Goal: Obtain resource: Download file/media

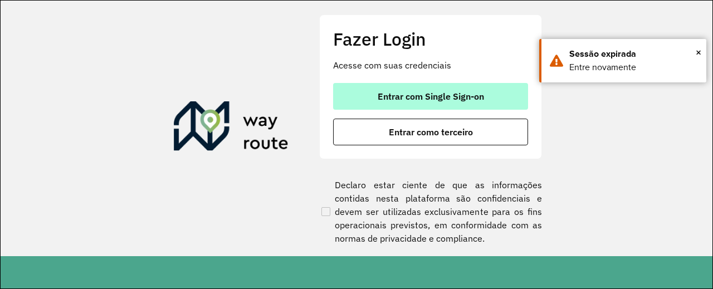
click at [430, 89] on button "Entrar com Single Sign-on" at bounding box center [430, 96] width 195 height 27
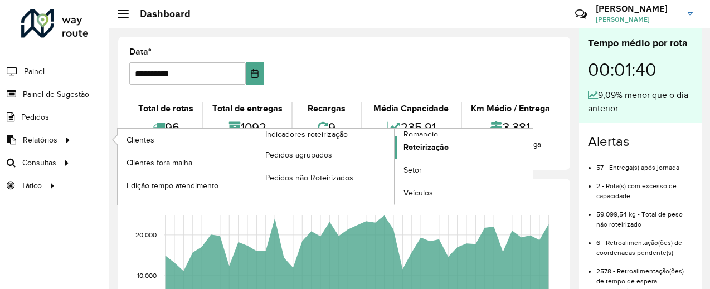
click at [409, 147] on span "Roteirização" at bounding box center [425, 147] width 45 height 12
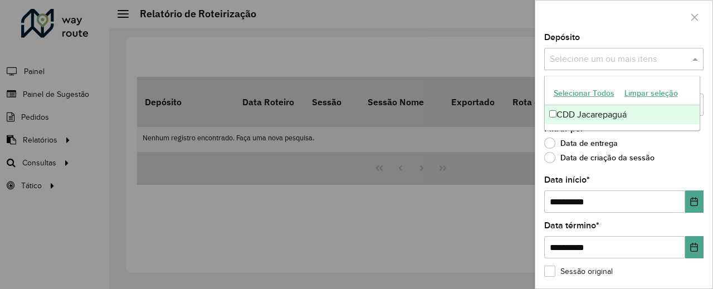
click at [662, 48] on div "Selecione um ou mais itens" at bounding box center [623, 59] width 159 height 22
click at [615, 109] on div "CDD Jacarepaguá" at bounding box center [622, 114] width 155 height 19
click at [539, 97] on div "**********" at bounding box center [623, 160] width 177 height 255
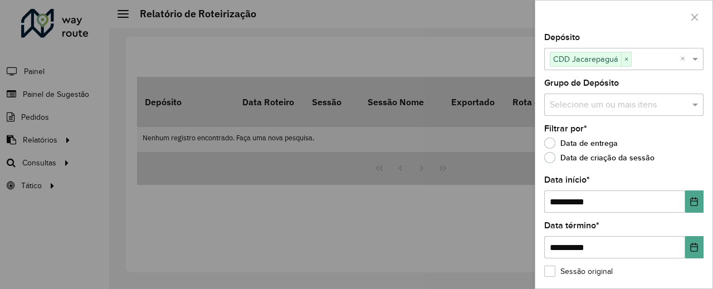
click at [567, 109] on input "text" at bounding box center [618, 105] width 143 height 13
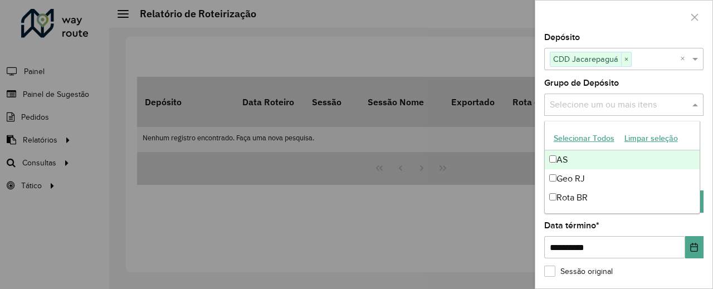
click at [573, 143] on button "Selecionar Todos" at bounding box center [584, 138] width 71 height 17
click at [541, 139] on div "**********" at bounding box center [623, 160] width 177 height 255
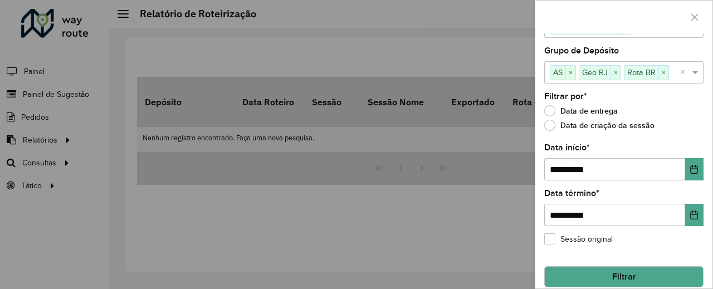
scroll to position [43, 0]
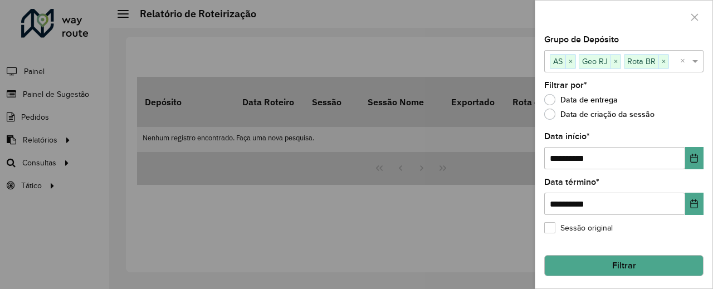
click at [656, 266] on button "Filtrar" at bounding box center [623, 265] width 159 height 21
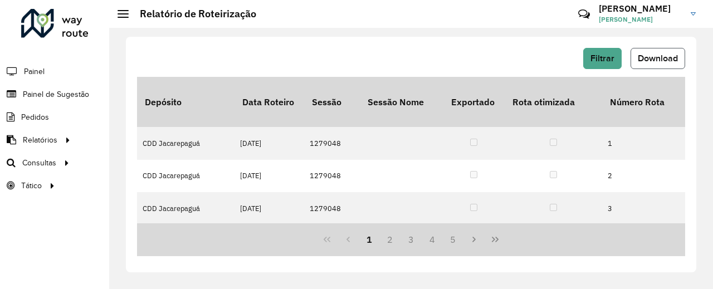
click at [665, 51] on button "Download" at bounding box center [658, 58] width 55 height 21
